Goal: Find specific page/section: Find specific page/section

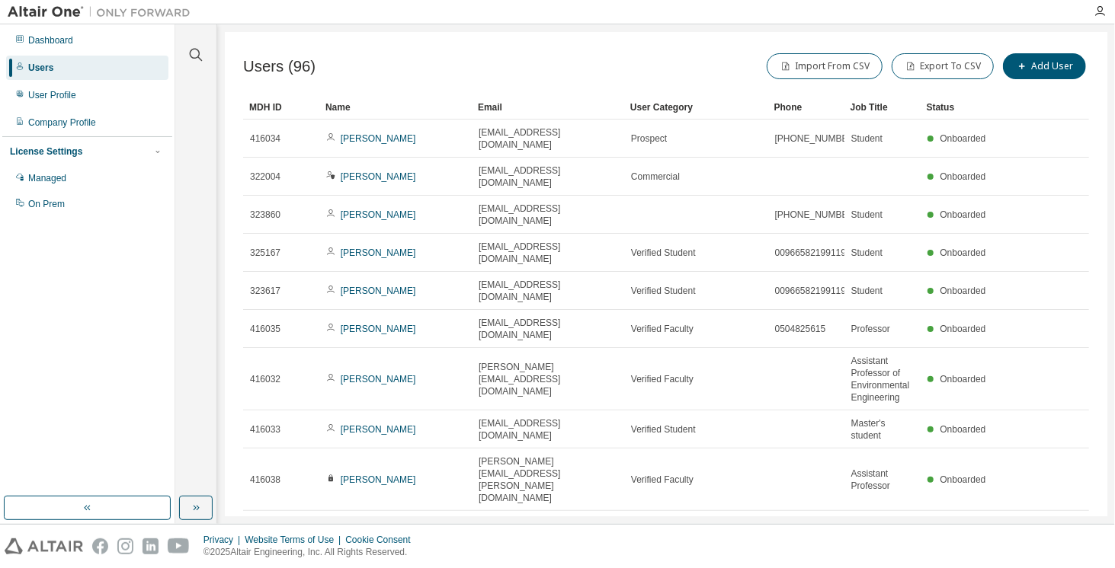
click at [1046, 559] on icon "button" at bounding box center [1050, 568] width 18 height 18
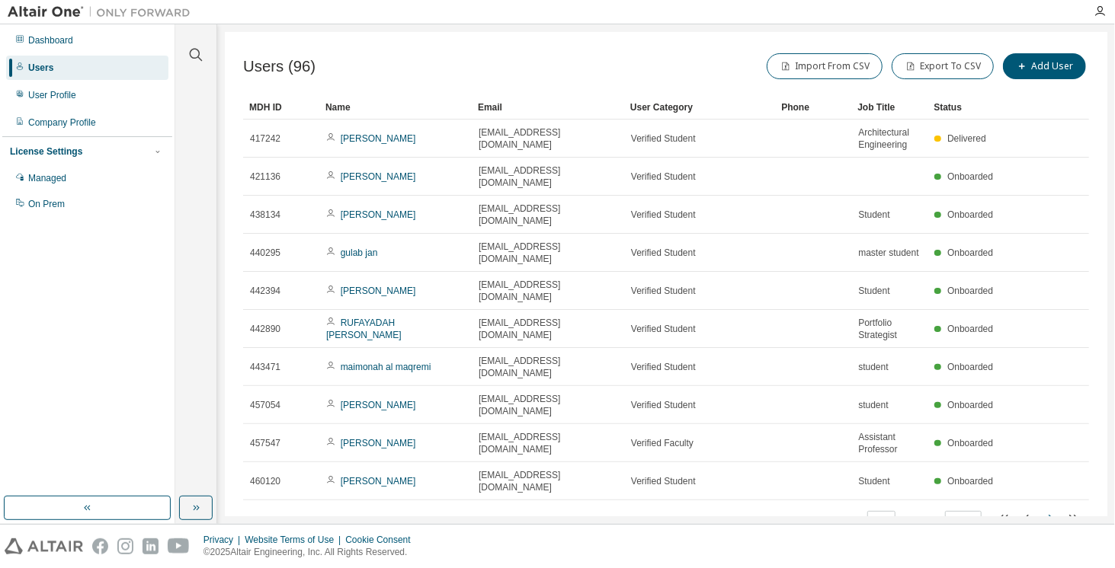
click at [1053, 510] on icon "button" at bounding box center [1050, 519] width 18 height 18
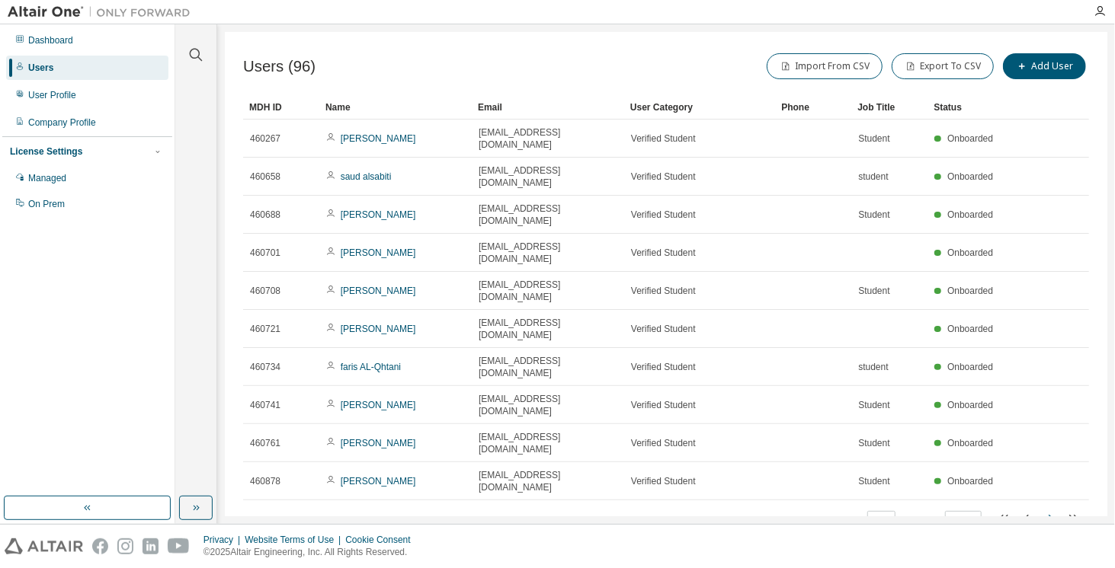
click at [1048, 510] on icon "button" at bounding box center [1050, 519] width 18 height 18
click at [1050, 510] on icon "button" at bounding box center [1050, 519] width 18 height 18
click at [1049, 510] on icon "button" at bounding box center [1050, 519] width 18 height 18
click at [1074, 510] on icon "button" at bounding box center [1073, 519] width 18 height 18
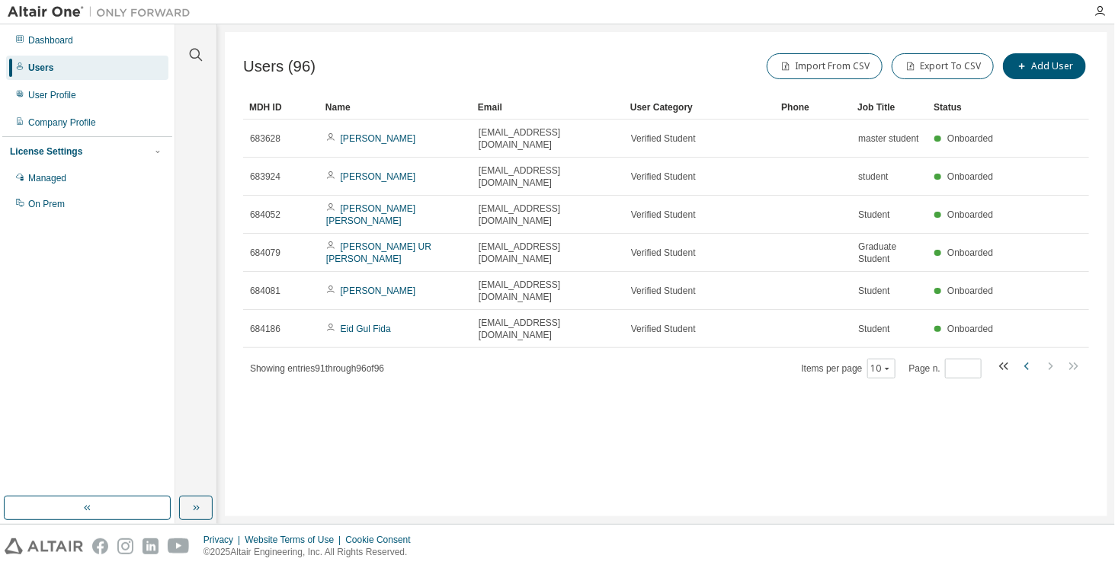
click at [1031, 357] on icon "button" at bounding box center [1027, 366] width 18 height 18
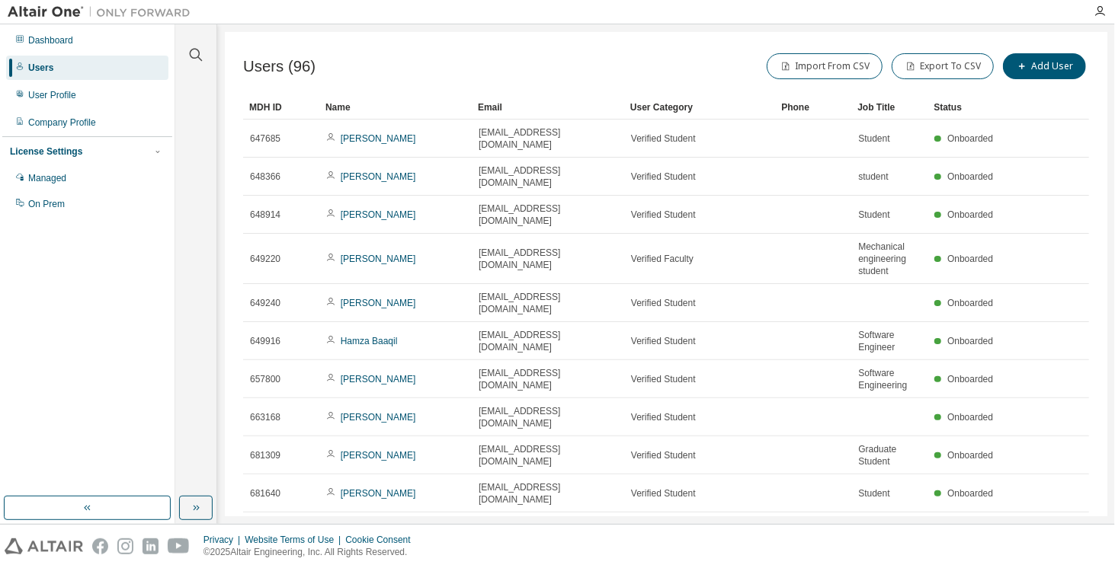
click at [1075, 527] on icon "button" at bounding box center [1076, 531] width 5 height 8
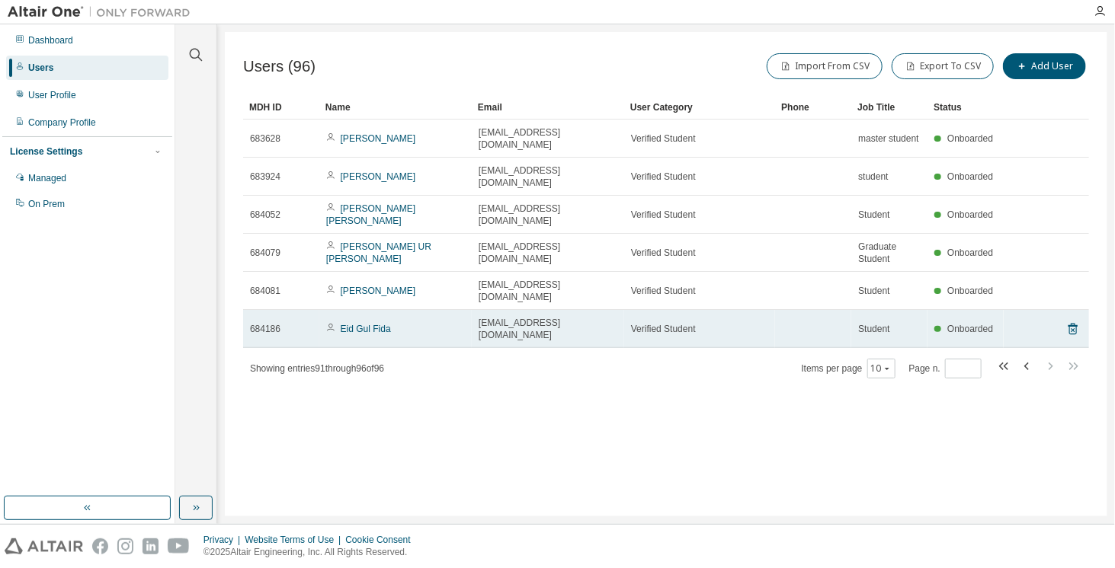
click at [772, 310] on td "Verified Student" at bounding box center [699, 329] width 151 height 38
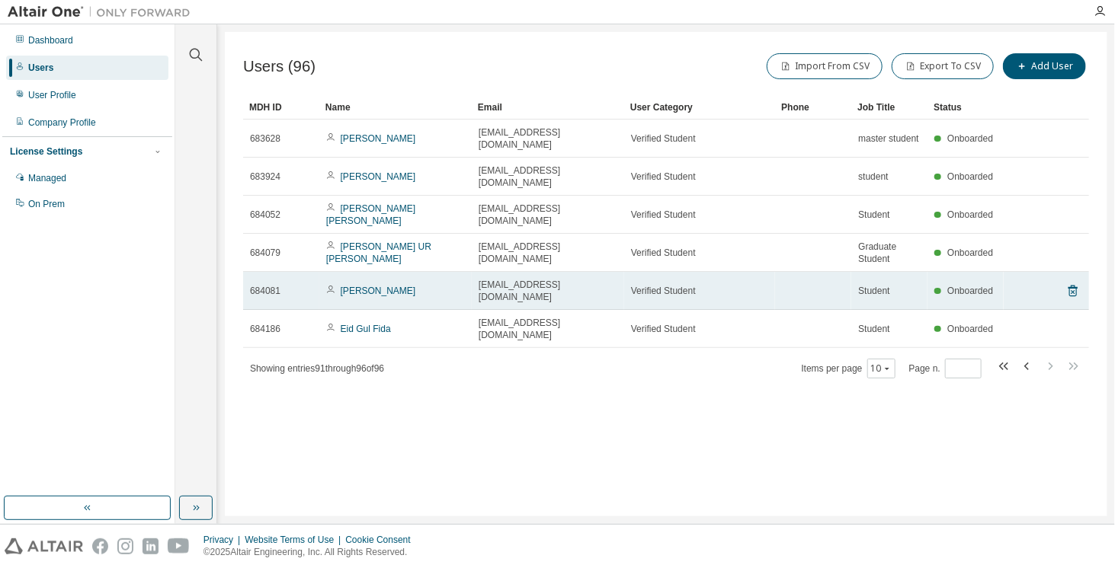
click at [769, 272] on td "Verified Student" at bounding box center [699, 291] width 151 height 38
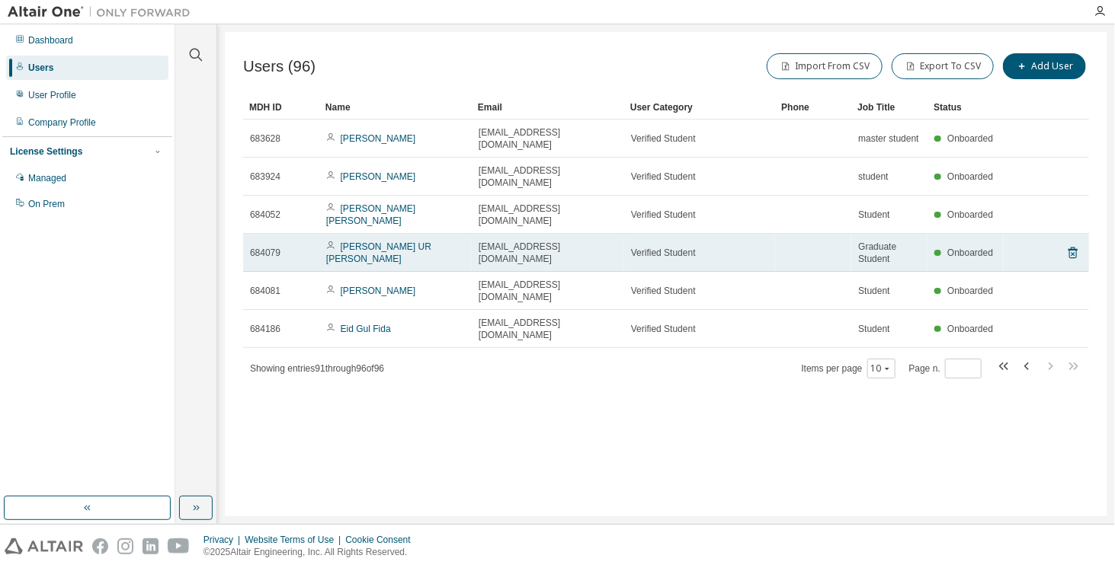
click at [768, 247] on div "Verified Student" at bounding box center [699, 253] width 137 height 12
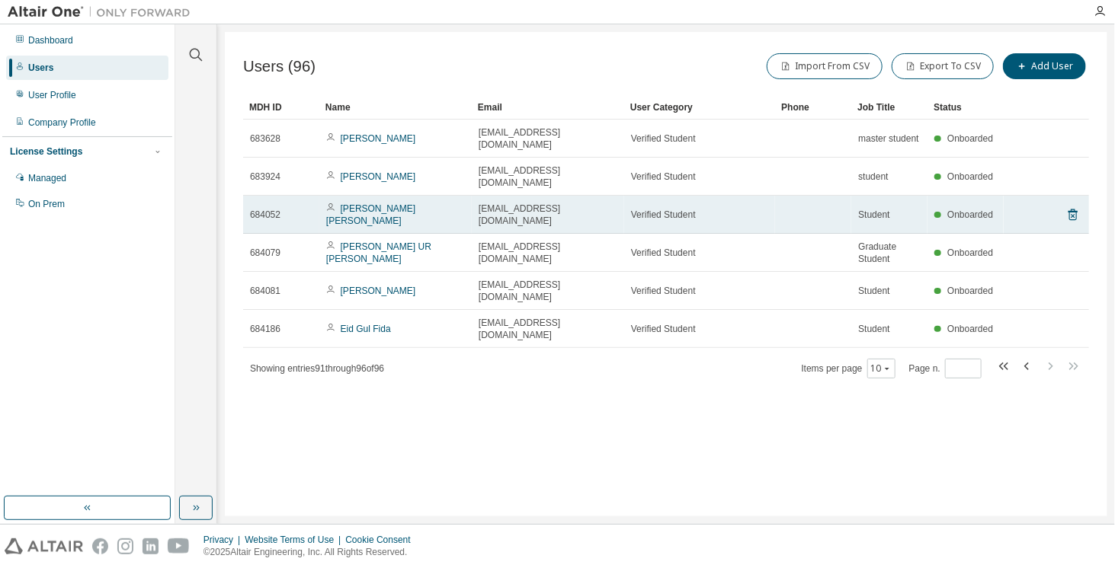
click at [767, 209] on div "Verified Student" at bounding box center [699, 215] width 137 height 12
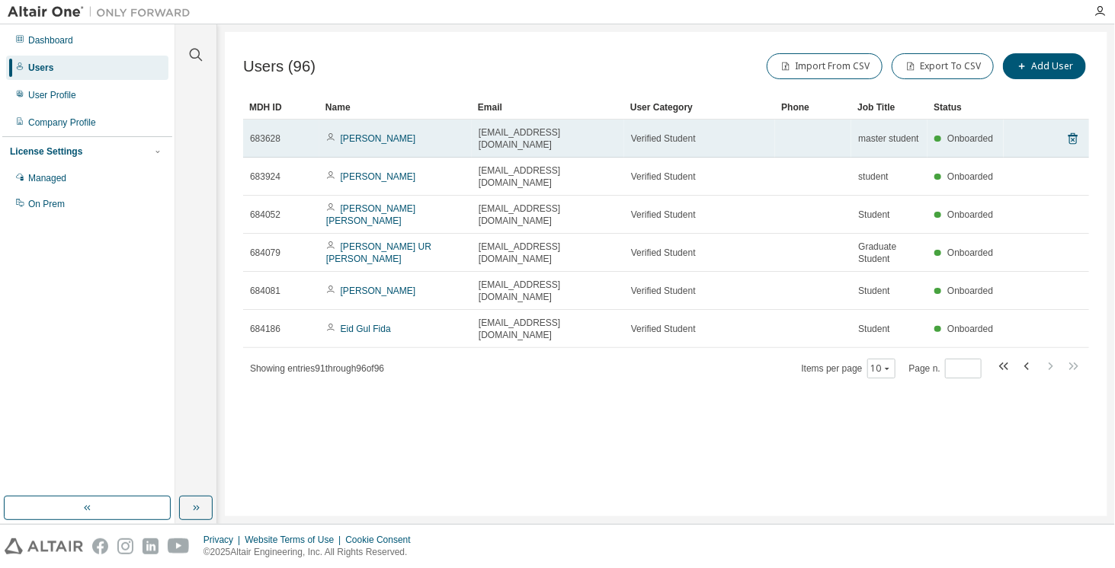
click at [764, 137] on div "Verified Student" at bounding box center [699, 139] width 137 height 12
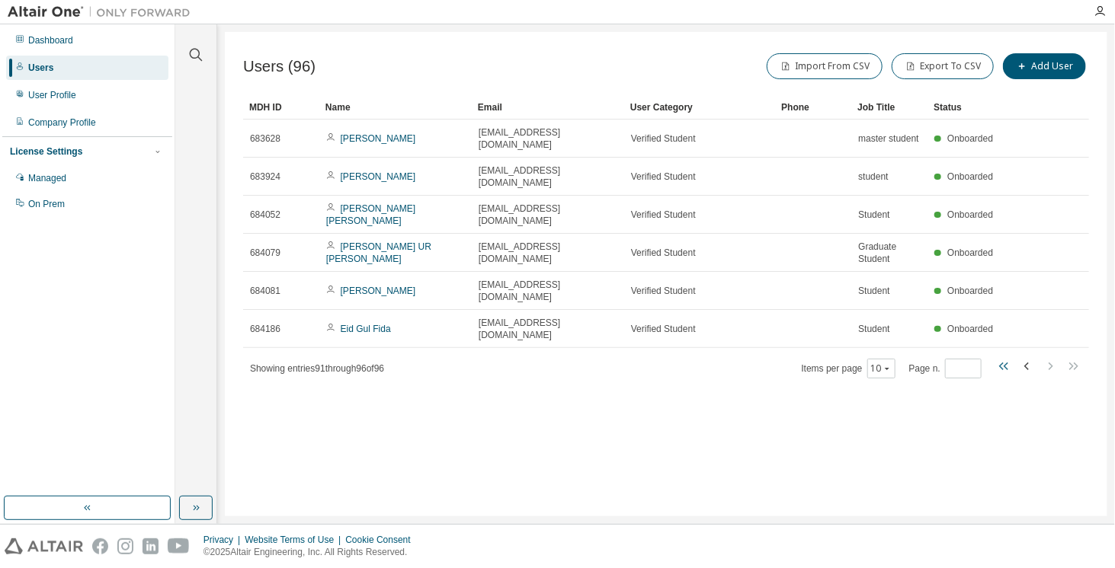
click at [1004, 357] on icon "button" at bounding box center [1004, 366] width 18 height 18
type input "*"
